Goal: Task Accomplishment & Management: Manage account settings

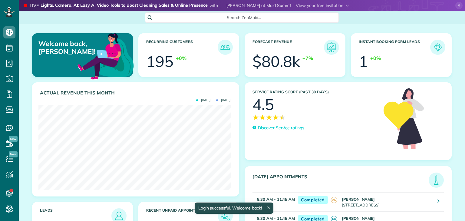
scroll to position [85, 192]
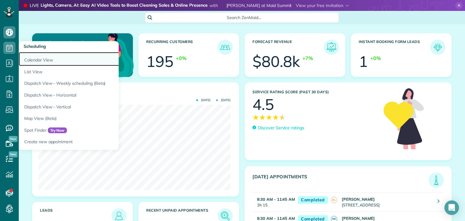
click at [42, 56] on link "Calendar View" at bounding box center [94, 59] width 151 height 14
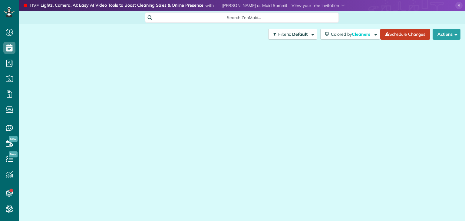
scroll to position [3, 3]
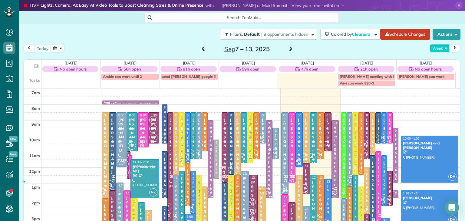
click at [435, 48] on button "Week" at bounding box center [439, 48] width 20 height 8
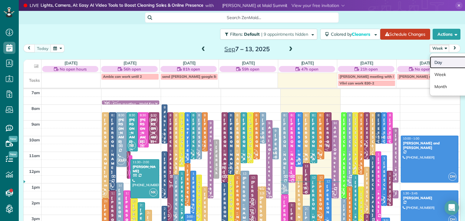
click at [439, 62] on link "Day" at bounding box center [454, 62] width 48 height 12
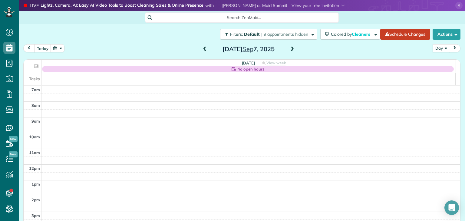
drag, startPoint x: 293, startPoint y: 50, endPoint x: 286, endPoint y: 50, distance: 7.6
click at [286, 50] on div "[DATE]" at bounding box center [248, 49] width 97 height 10
click at [290, 49] on span at bounding box center [292, 49] width 7 height 5
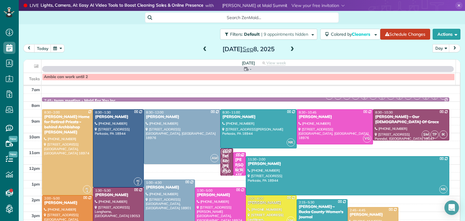
click at [290, 49] on span at bounding box center [292, 49] width 7 height 5
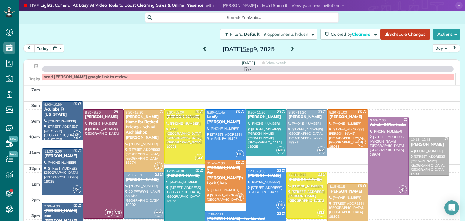
click at [290, 49] on span at bounding box center [292, 49] width 7 height 5
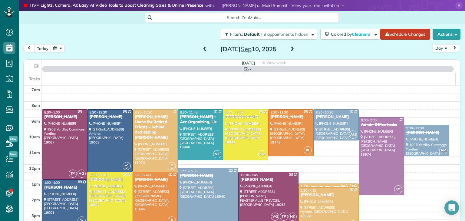
click at [290, 49] on span at bounding box center [292, 49] width 7 height 5
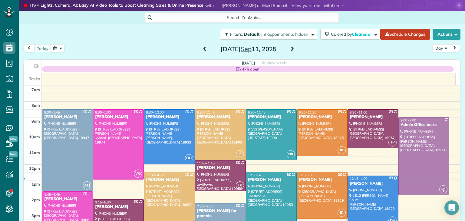
click at [290, 49] on span at bounding box center [292, 49] width 7 height 5
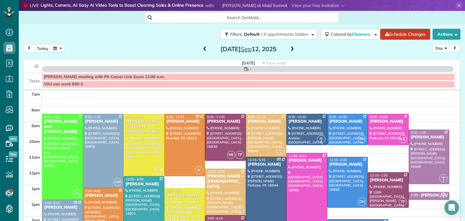
click at [290, 49] on span at bounding box center [292, 49] width 7 height 5
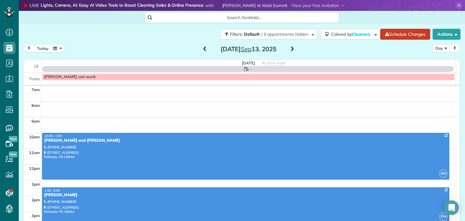
click at [290, 49] on span at bounding box center [292, 49] width 7 height 5
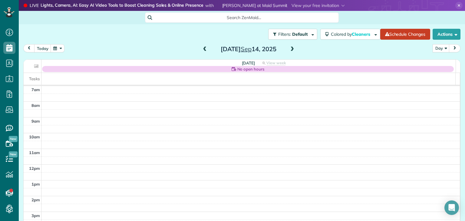
click at [290, 49] on span at bounding box center [292, 49] width 7 height 5
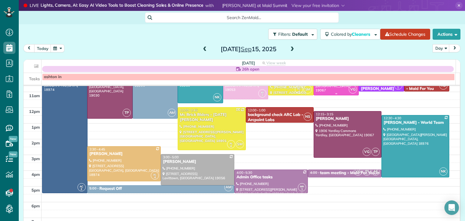
scroll to position [64, 0]
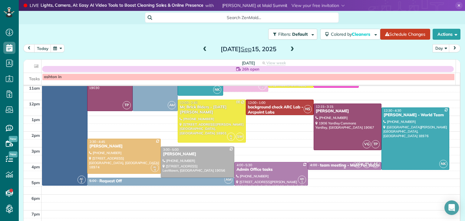
click at [321, 164] on div "team meeting - Maid For You,inc." at bounding box center [351, 165] width 62 height 5
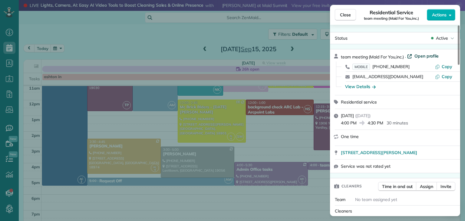
click at [428, 57] on span "Open profile" at bounding box center [426, 56] width 25 height 6
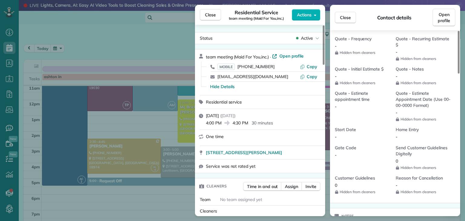
scroll to position [447, 0]
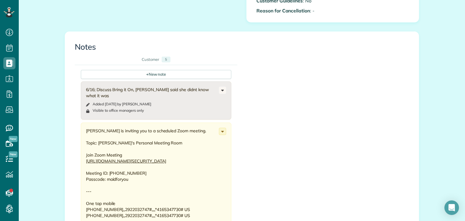
scroll to position [386, 0]
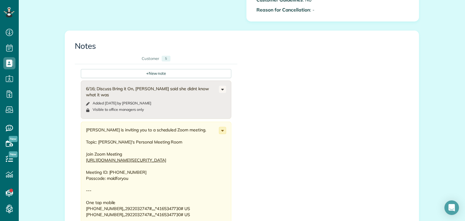
click at [221, 130] on use at bounding box center [222, 131] width 3 height 2
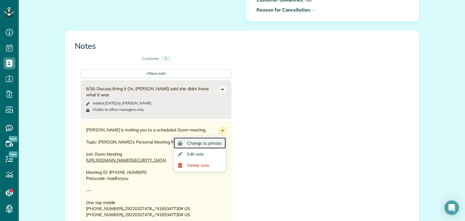
click at [209, 141] on span "Change to private" at bounding box center [204, 143] width 34 height 4
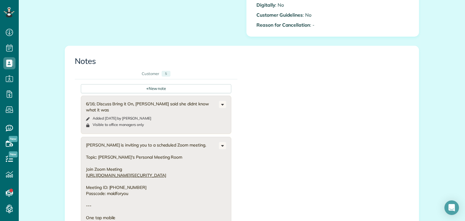
scroll to position [370, 0]
click at [171, 87] on div "+ New note" at bounding box center [156, 88] width 150 height 9
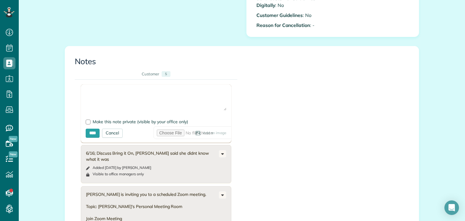
click at [162, 103] on textarea at bounding box center [156, 99] width 141 height 21
paste textarea "**********"
type textarea "**********"
click at [96, 134] on input "****" at bounding box center [93, 133] width 14 height 9
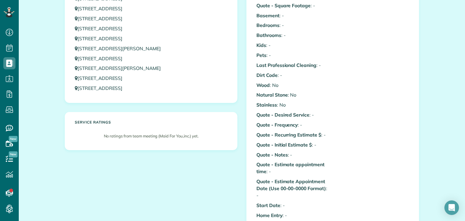
scroll to position [0, 0]
